Goal: Task Accomplishment & Management: Use online tool/utility

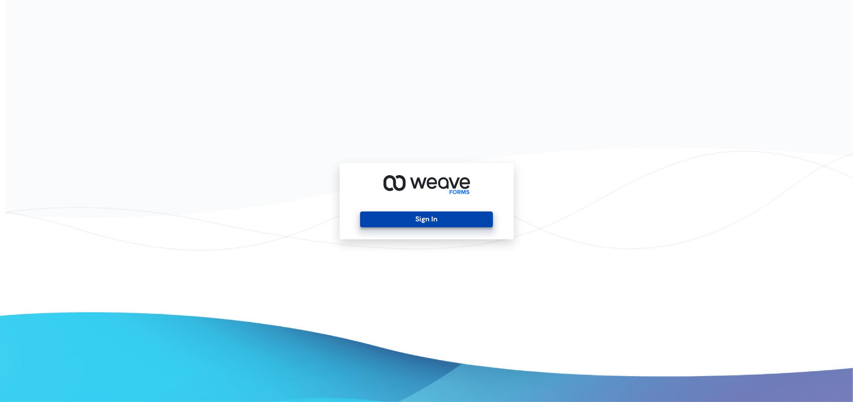
click at [436, 226] on button "Sign In" at bounding box center [426, 219] width 133 height 16
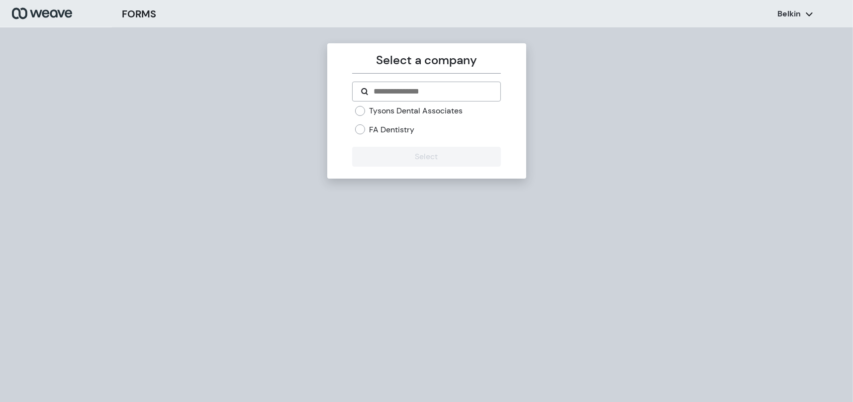
click at [380, 130] on label "FA Dentistry" at bounding box center [391, 129] width 45 height 11
click at [386, 116] on div "Tysons Dental Associates FA Dentistry" at bounding box center [428, 119] width 146 height 29
click at [390, 111] on label "Tysons Dental Associates" at bounding box center [416, 110] width 94 height 11
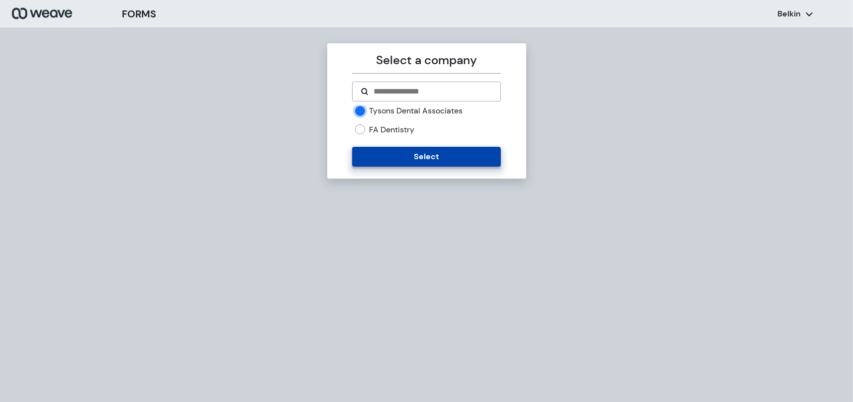
click at [394, 152] on button "Select" at bounding box center [426, 157] width 149 height 20
